Goal: Task Accomplishment & Management: Complete application form

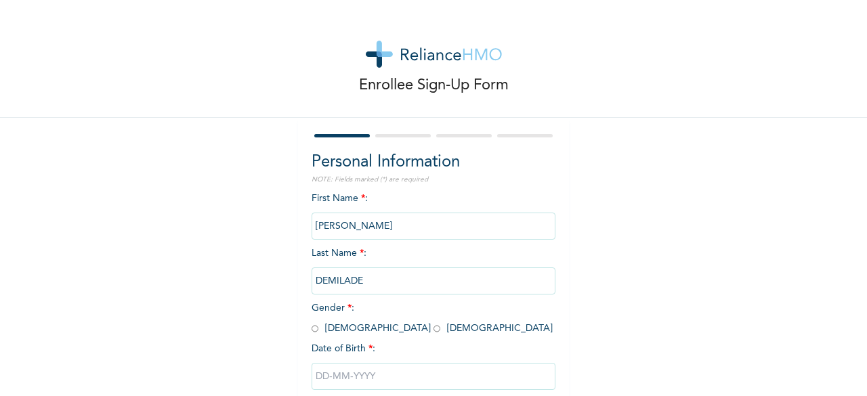
click at [371, 222] on input "[PERSON_NAME]" at bounding box center [434, 226] width 244 height 27
click at [355, 227] on input "[PERSON_NAME]" at bounding box center [434, 226] width 244 height 27
click at [362, 224] on input "[PERSON_NAME]" at bounding box center [434, 226] width 244 height 27
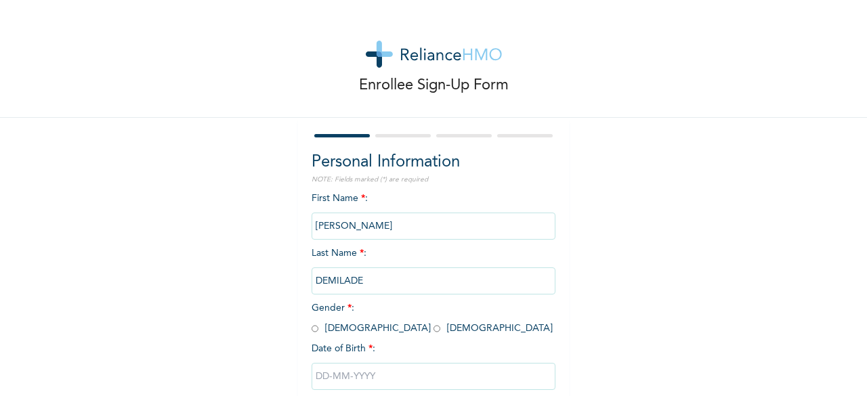
click at [362, 224] on input "[PERSON_NAME]" at bounding box center [434, 226] width 244 height 27
click at [570, 254] on div "Enrollee Sign-Up Form Personal Information NOTE: Fields marked (*) are required…" at bounding box center [433, 233] width 867 height 466
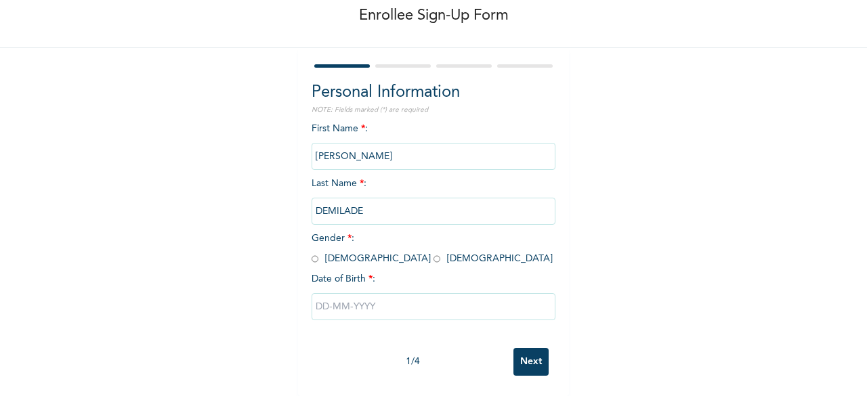
scroll to position [81, 0]
click at [312, 253] on input "radio" at bounding box center [315, 259] width 7 height 13
radio input "true"
click at [341, 296] on input "text" at bounding box center [434, 306] width 244 height 27
select select "7"
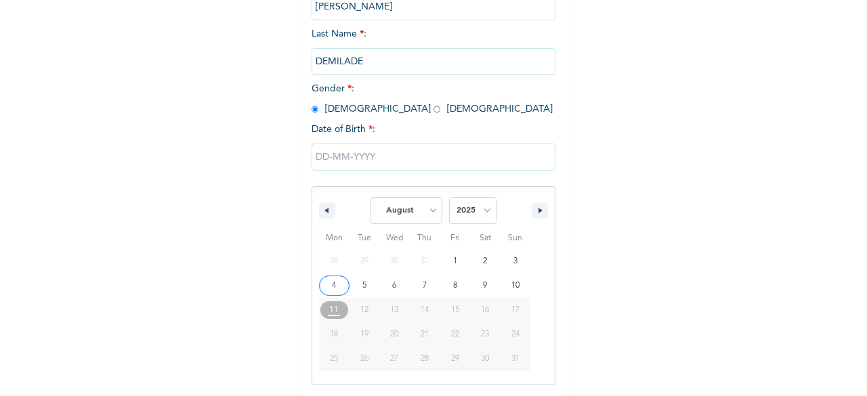
scroll to position [220, 0]
click at [478, 213] on select "2025 2024 2023 2022 2021 2020 2019 2018 2017 2016 2015 2014 2013 2012 2011 2010…" at bounding box center [472, 209] width 47 height 27
select select "1998"
click at [449, 198] on select "2025 2024 2023 2022 2021 2020 2019 2018 2017 2016 2015 2014 2013 2012 2011 2010…" at bounding box center [472, 209] width 47 height 27
click at [435, 208] on select "January February March April May June July August September October November De…" at bounding box center [407, 209] width 72 height 27
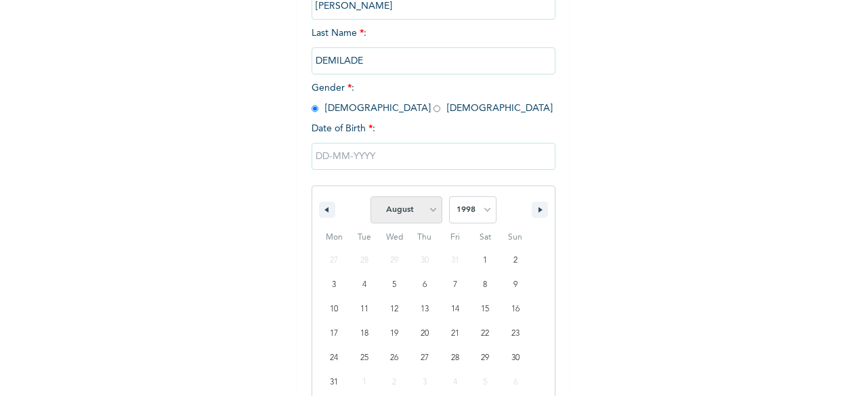
select select "6"
click at [371, 198] on select "January February March April May June July August September October November De…" at bounding box center [407, 209] width 72 height 27
type input "[DATE]"
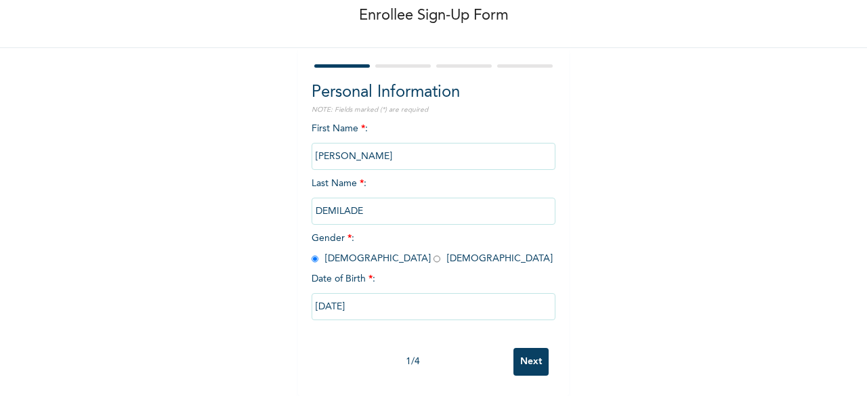
scroll to position [81, 0]
click at [530, 348] on input "Next" at bounding box center [530, 362] width 35 height 28
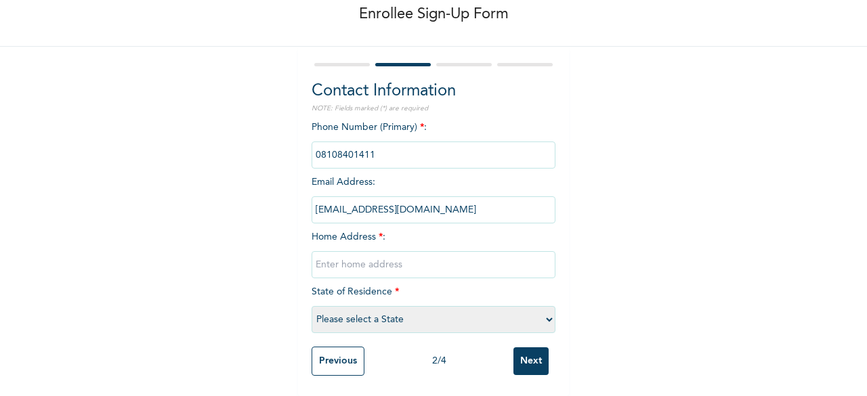
scroll to position [83, 0]
click at [511, 198] on input "[EMAIL_ADDRESS][DOMAIN_NAME]" at bounding box center [434, 209] width 244 height 27
click at [495, 198] on input "[EMAIL_ADDRESS][DOMAIN_NAME]" at bounding box center [434, 209] width 244 height 27
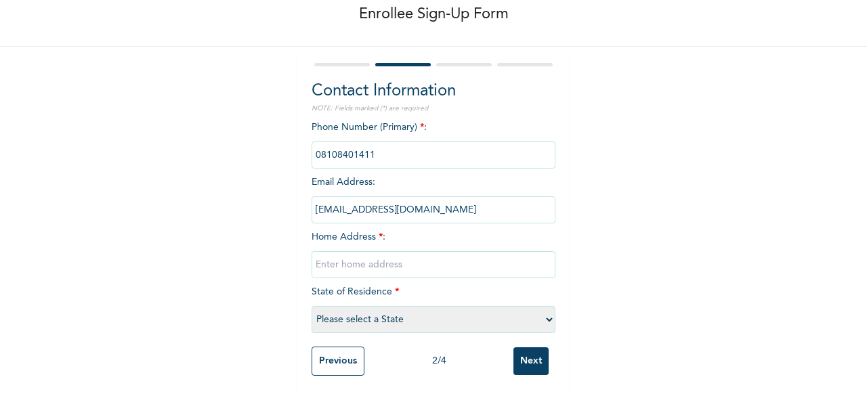
click at [495, 198] on input "[EMAIL_ADDRESS][DOMAIN_NAME]" at bounding box center [434, 209] width 244 height 27
click at [409, 251] on input "text" at bounding box center [434, 264] width 244 height 27
type input "S"
type input "Akowonjo, [GEOGRAPHIC_DATA]"
click at [388, 311] on select "Please select a State [PERSON_NAME] (FCT) [PERSON_NAME] Ibom [GEOGRAPHIC_DATA] …" at bounding box center [434, 319] width 244 height 27
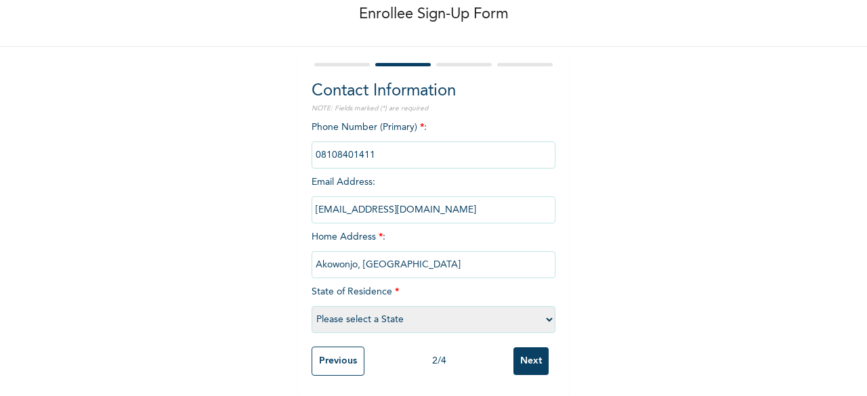
select select "25"
click at [312, 306] on select "Please select a State [PERSON_NAME] (FCT) [PERSON_NAME] Ibom [GEOGRAPHIC_DATA] …" at bounding box center [434, 319] width 244 height 27
click at [530, 354] on input "Next" at bounding box center [530, 362] width 35 height 28
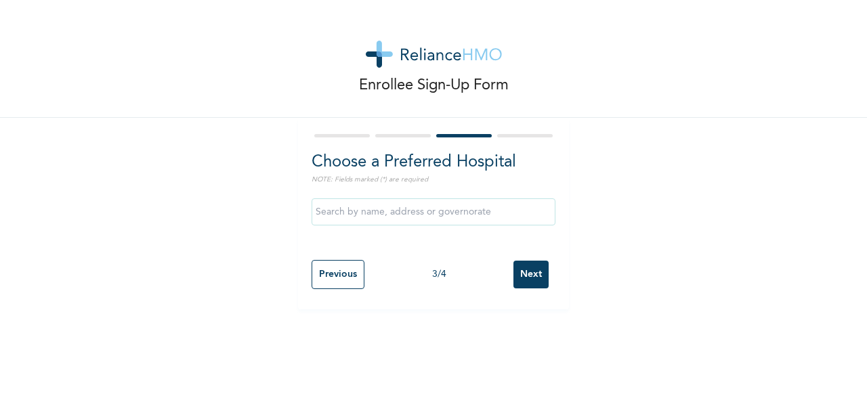
scroll to position [0, 0]
click at [501, 215] on input "text" at bounding box center [434, 211] width 244 height 27
type input "Crystal Specialist Hospital"
click at [530, 272] on input "Next" at bounding box center [530, 275] width 35 height 28
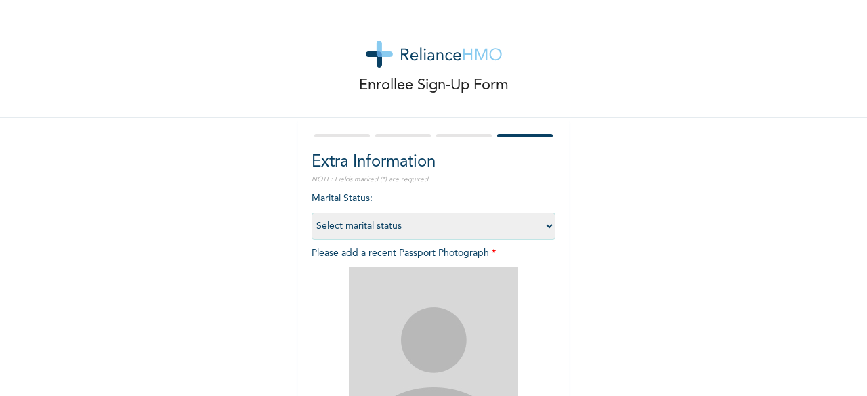
click at [516, 230] on select "Select marital status [DEMOGRAPHIC_DATA] Married [DEMOGRAPHIC_DATA] Widow/[DEMO…" at bounding box center [434, 226] width 244 height 27
select select "1"
click at [312, 213] on select "Select marital status [DEMOGRAPHIC_DATA] Married [DEMOGRAPHIC_DATA] Widow/[DEMO…" at bounding box center [434, 226] width 244 height 27
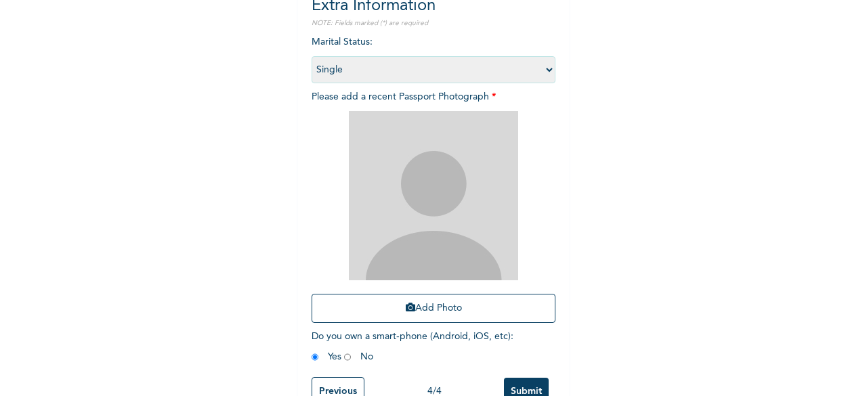
scroll to position [168, 0]
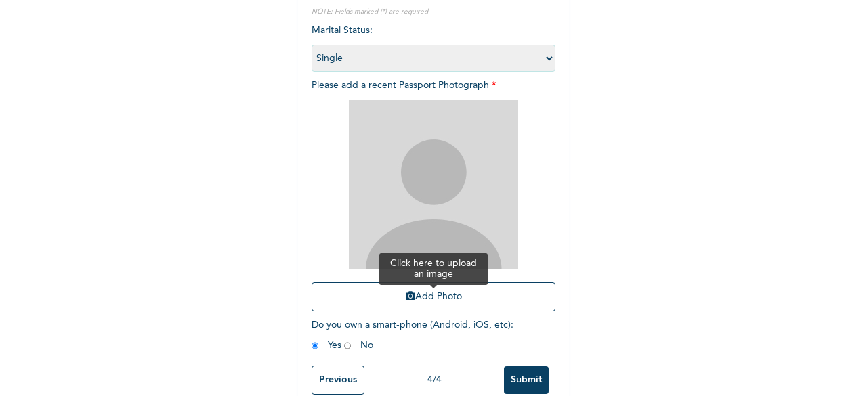
click at [432, 307] on button "Add Photo" at bounding box center [434, 296] width 244 height 29
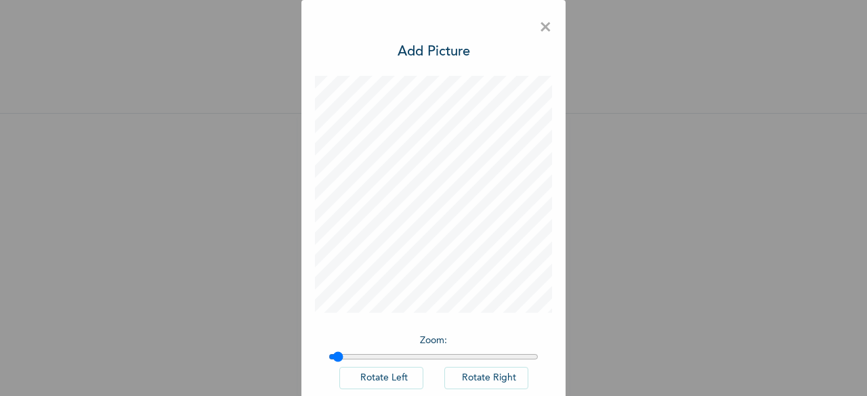
type input "1"
drag, startPoint x: 329, startPoint y: 358, endPoint x: 300, endPoint y: 350, distance: 30.2
click at [329, 352] on input "range" at bounding box center [434, 357] width 210 height 11
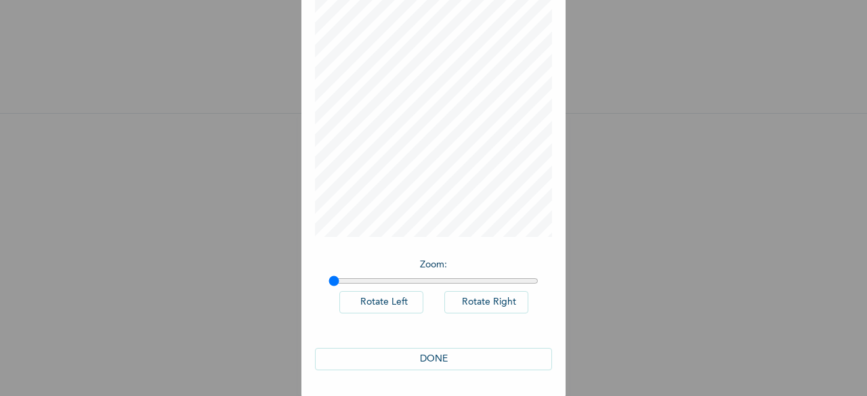
click at [455, 354] on button "DONE" at bounding box center [433, 359] width 237 height 22
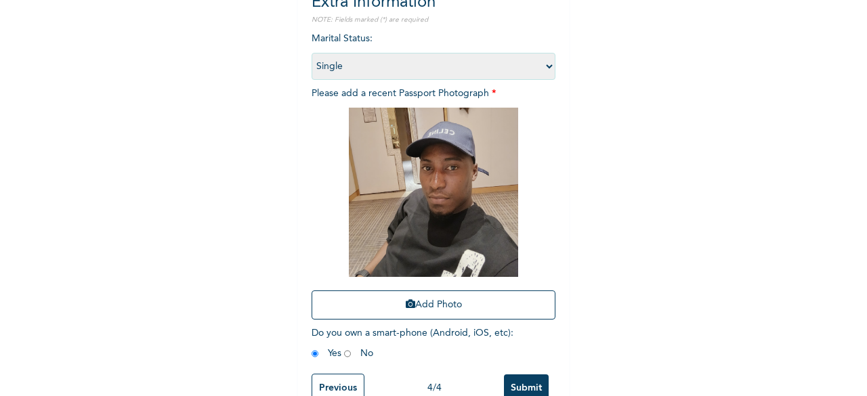
scroll to position [198, 0]
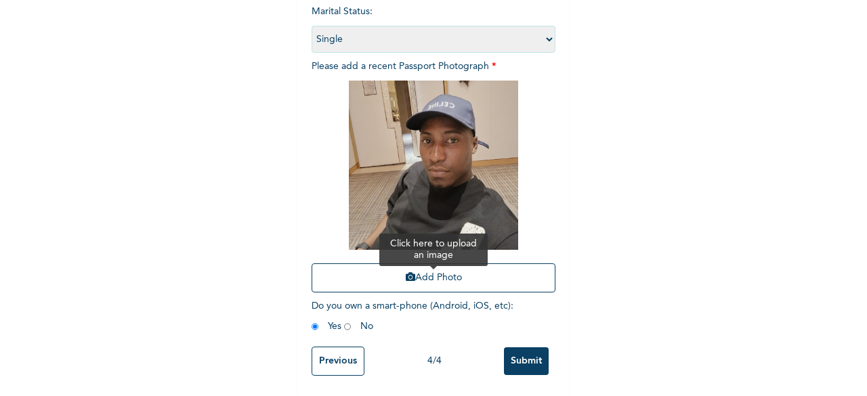
click at [423, 265] on button "Add Photo" at bounding box center [434, 278] width 244 height 29
click at [444, 173] on img at bounding box center [433, 165] width 169 height 169
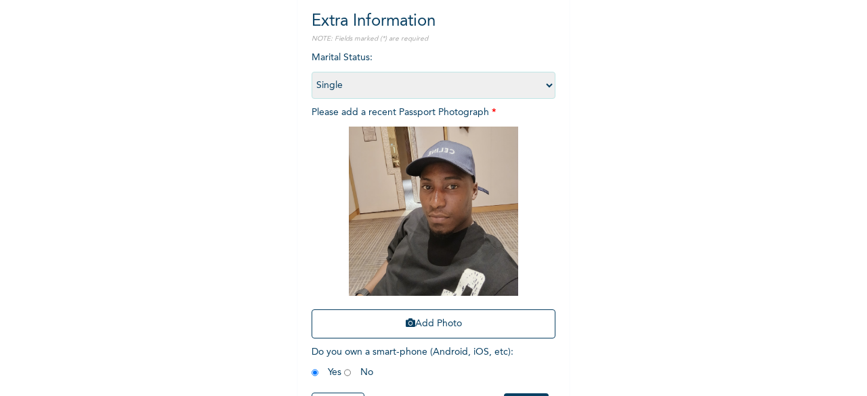
scroll to position [135, 0]
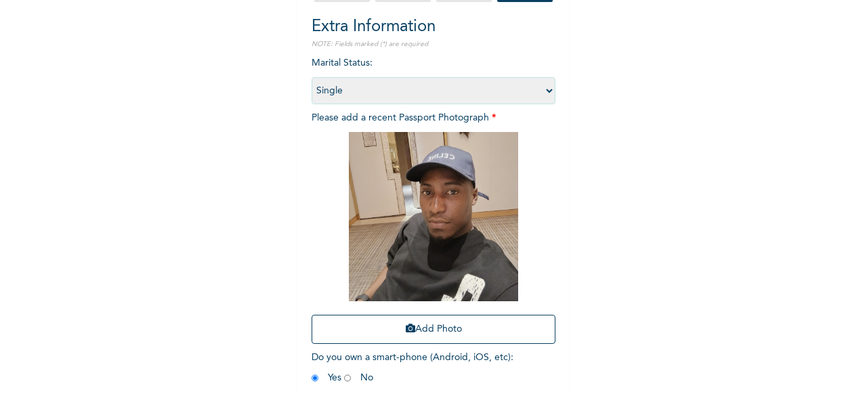
click at [533, 90] on select "Select marital status [DEMOGRAPHIC_DATA] Married [DEMOGRAPHIC_DATA] Widow/[DEMO…" at bounding box center [434, 90] width 244 height 27
click at [436, 231] on img at bounding box center [433, 216] width 169 height 169
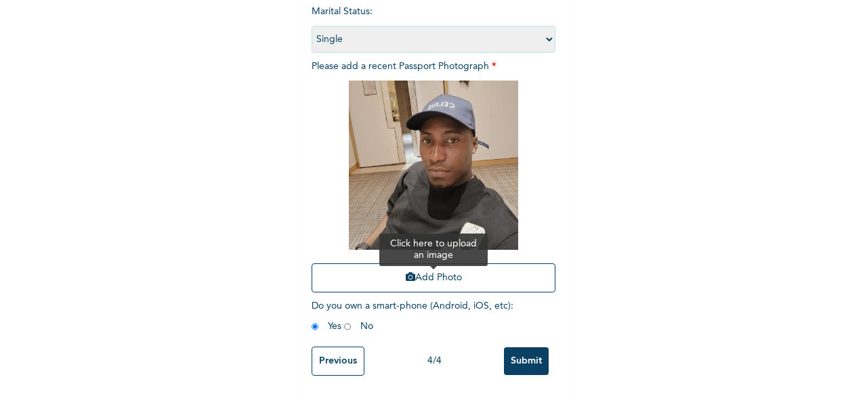
click at [415, 272] on button "Add Photo" at bounding box center [434, 278] width 244 height 29
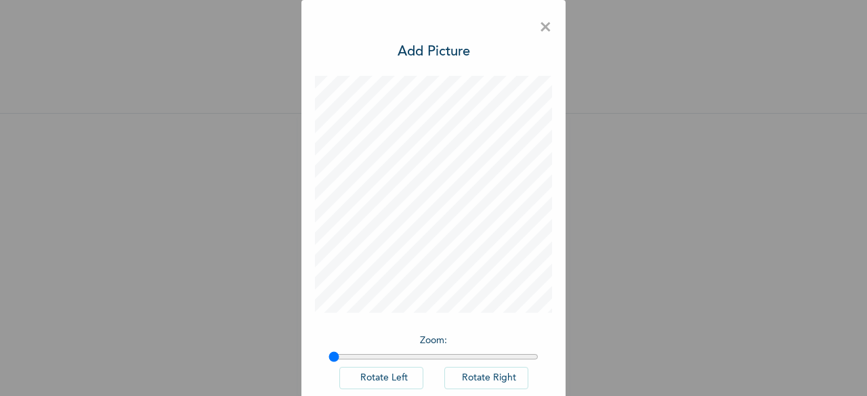
scroll to position [76, 0]
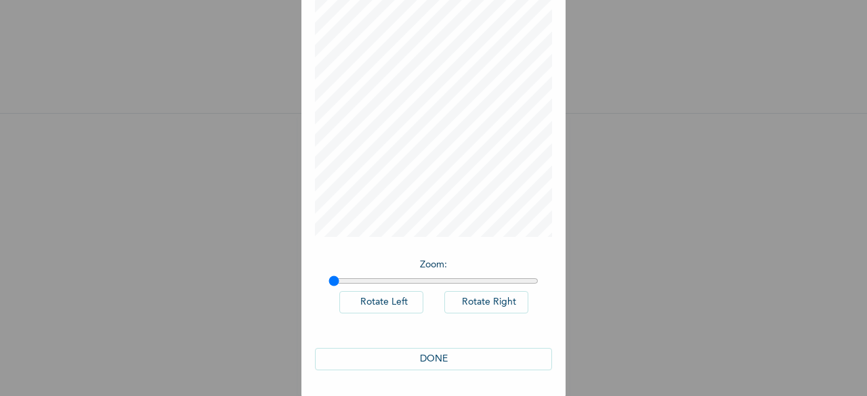
click at [433, 352] on button "DONE" at bounding box center [433, 359] width 237 height 22
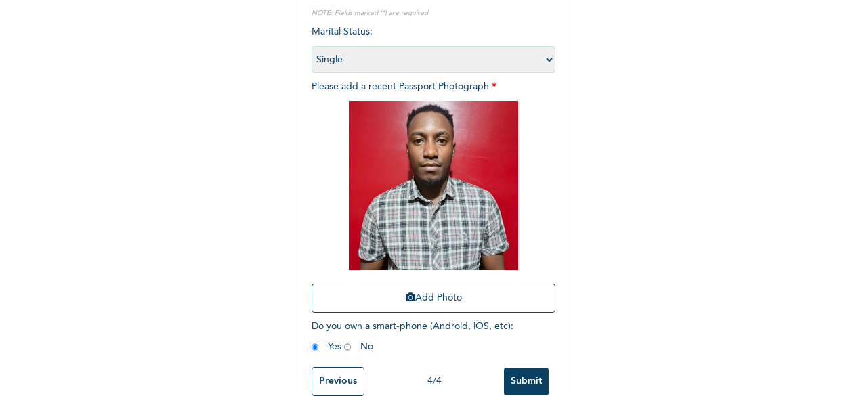
scroll to position [198, 0]
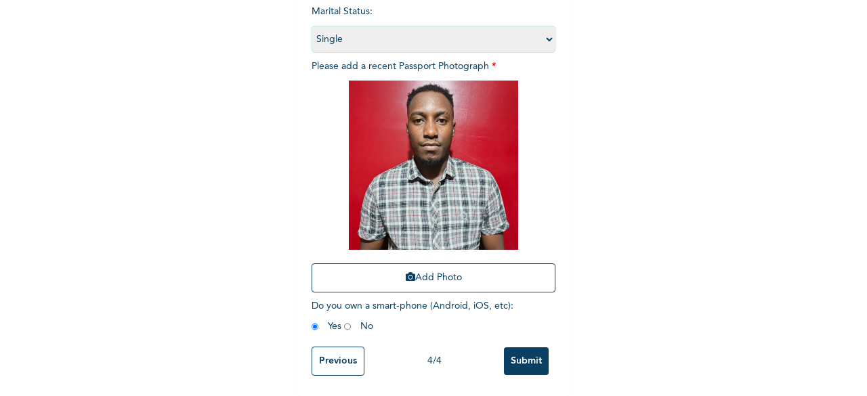
click at [532, 348] on input "Submit" at bounding box center [526, 362] width 45 height 28
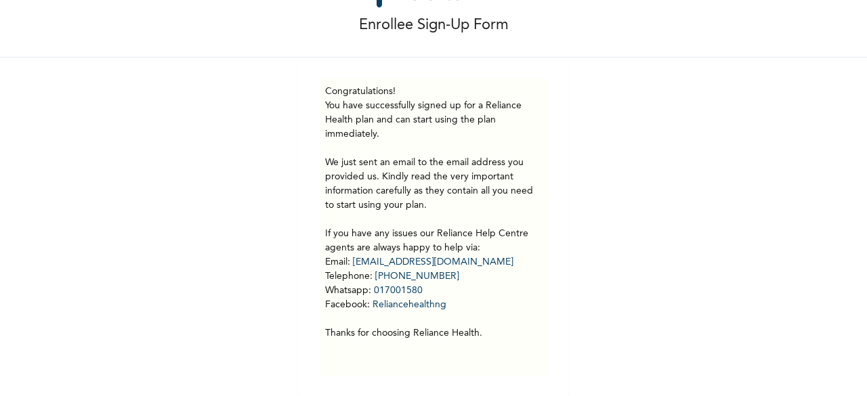
scroll to position [70, 0]
